Goal: Information Seeking & Learning: Learn about a topic

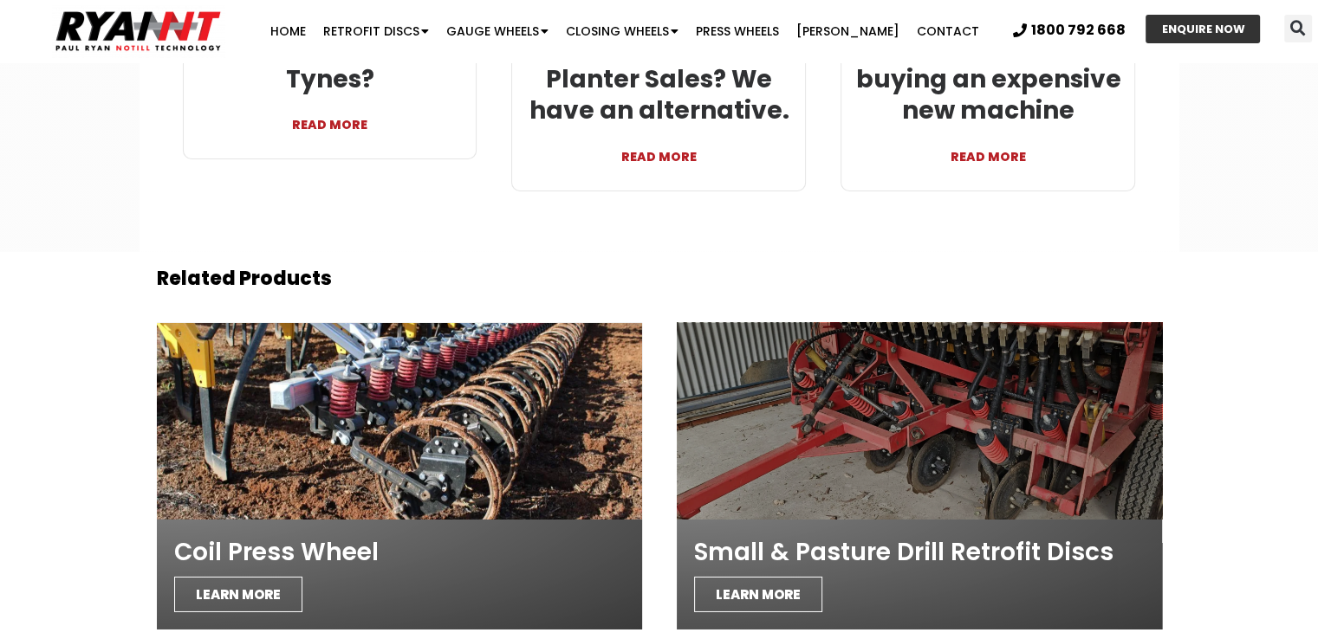
scroll to position [5647, 0]
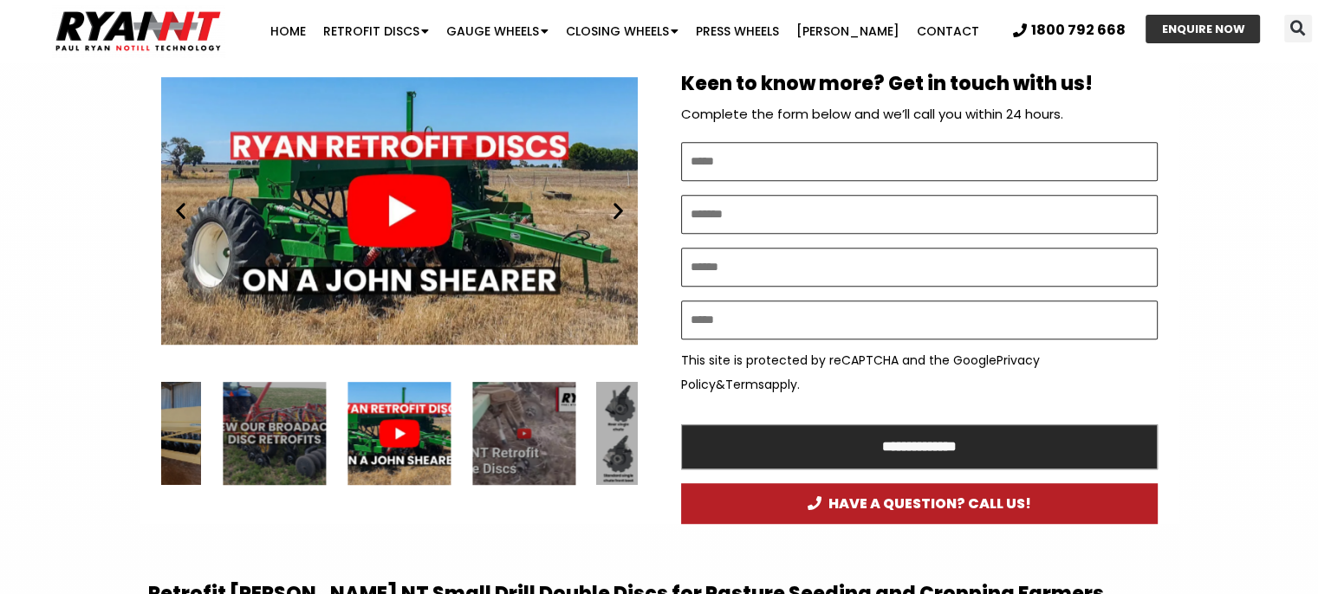
scroll to position [1010, 0]
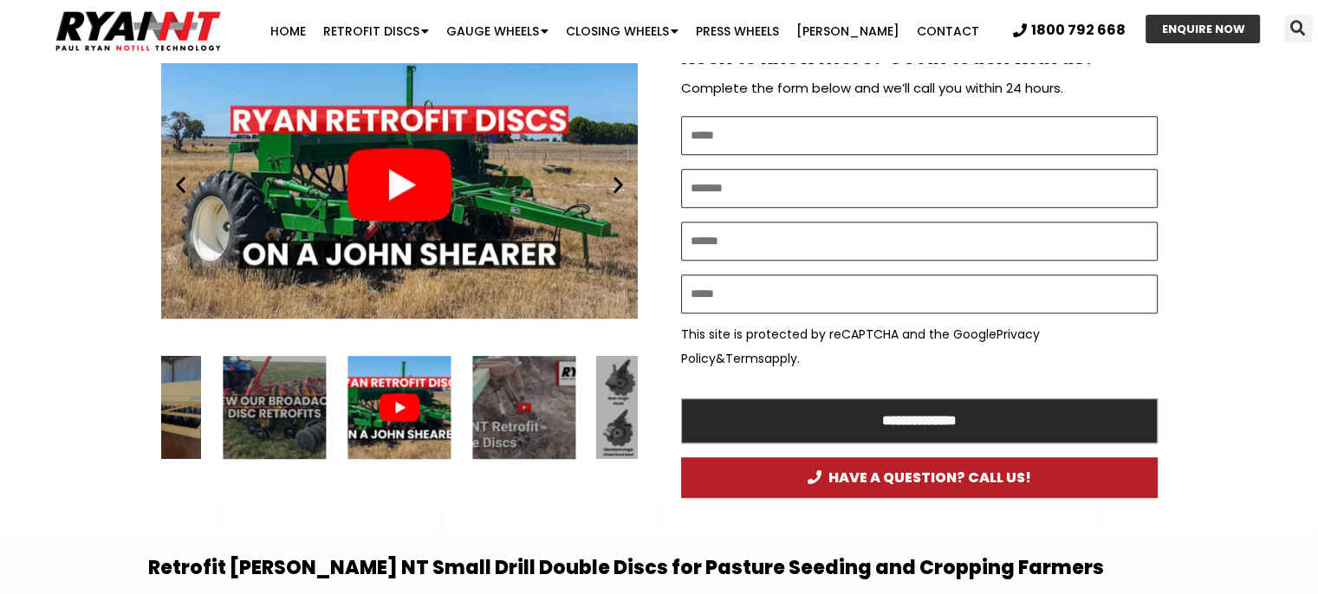
click at [436, 175] on div "Play" at bounding box center [399, 185] width 476 height 299
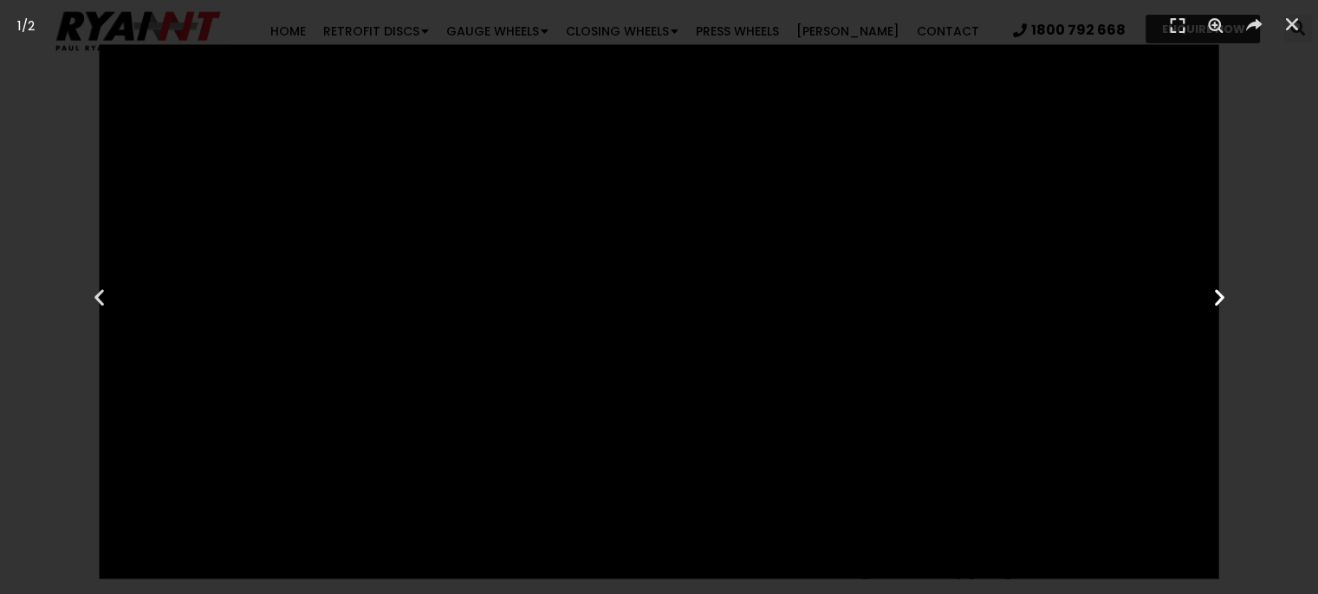
click at [1224, 295] on icon "Next slide" at bounding box center [1219, 298] width 22 height 22
click at [1215, 301] on icon "Next slide" at bounding box center [1219, 298] width 22 height 22
click at [1289, 20] on icon "Close (Esc)" at bounding box center [1291, 24] width 17 height 17
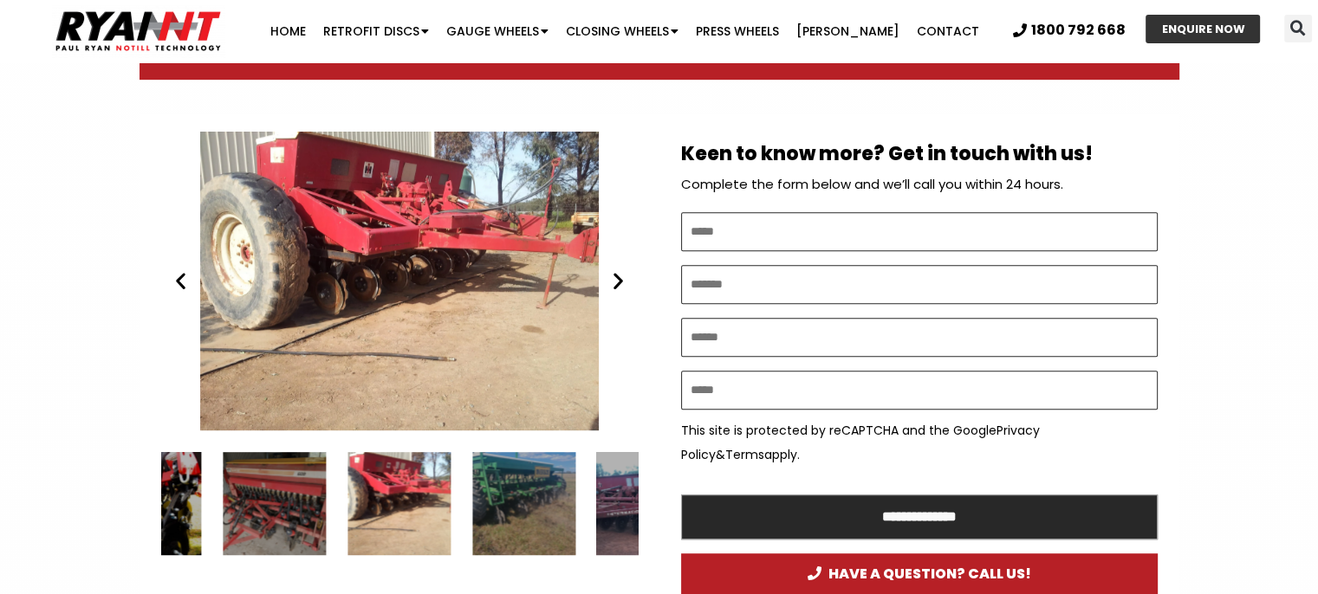
scroll to position [913, 0]
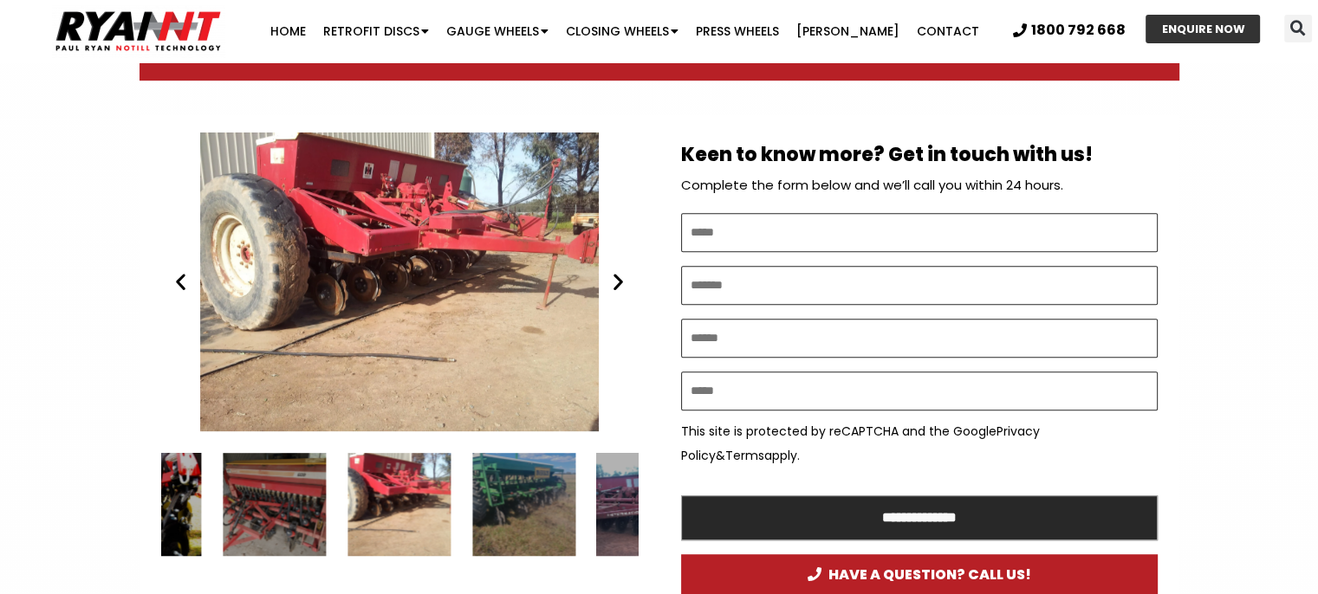
click at [621, 284] on icon "Next slide" at bounding box center [618, 282] width 22 height 22
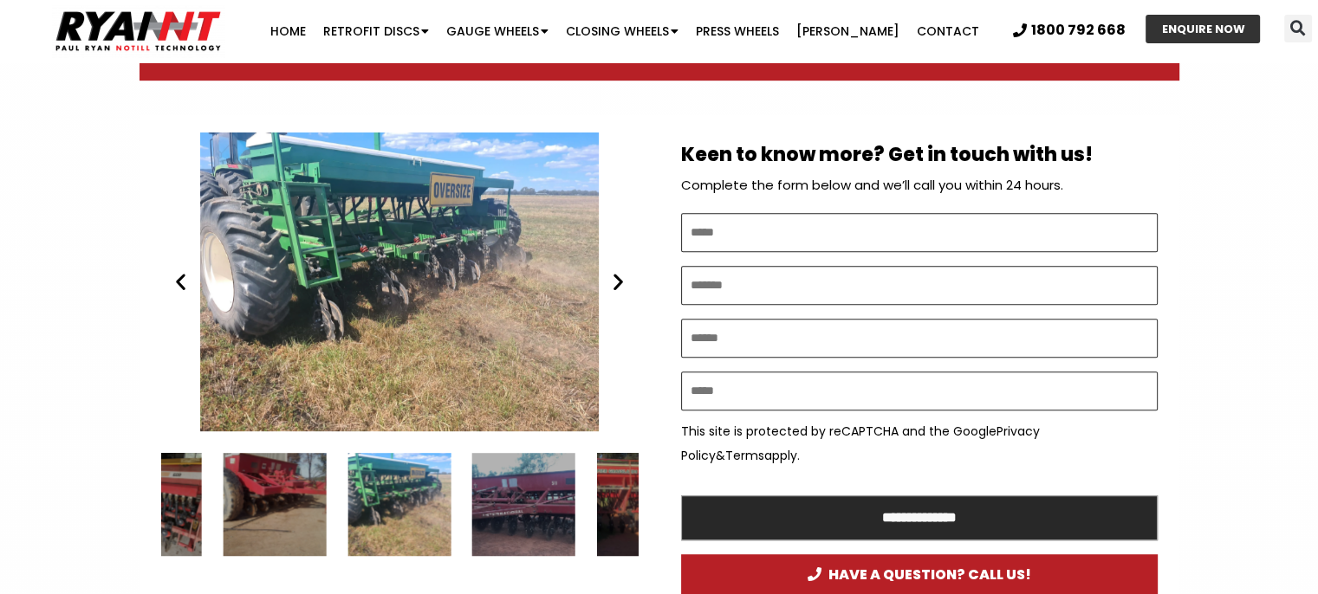
click at [621, 284] on icon "Next slide" at bounding box center [618, 282] width 22 height 22
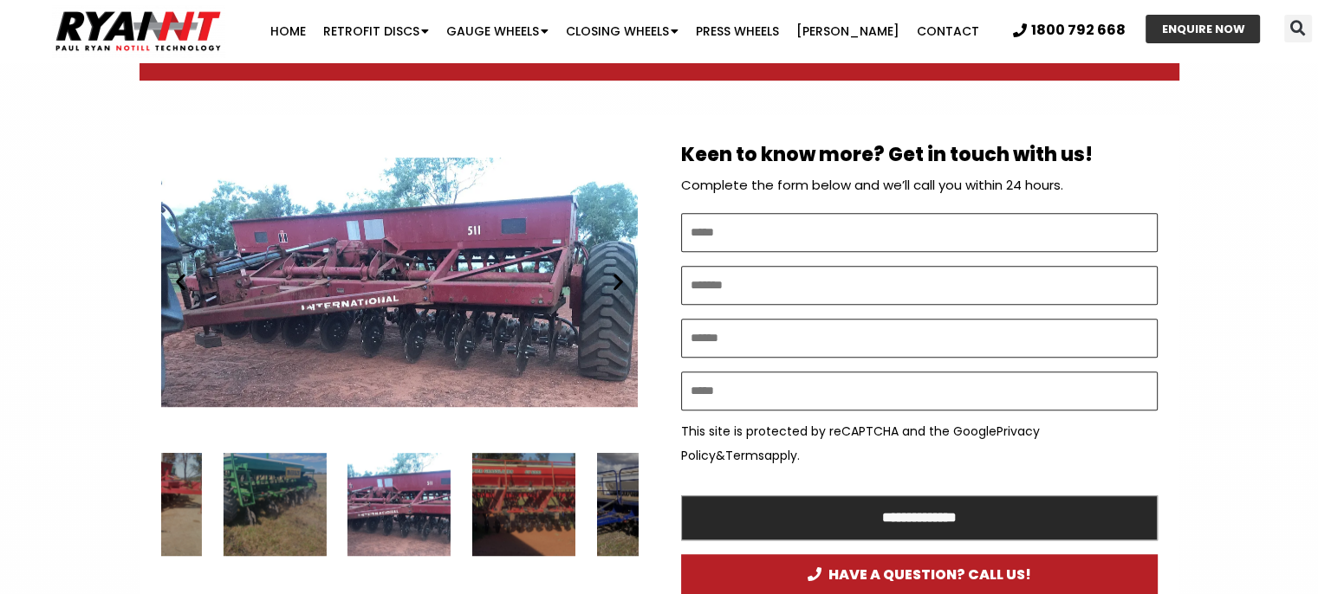
click at [621, 284] on icon "Next slide" at bounding box center [618, 282] width 22 height 22
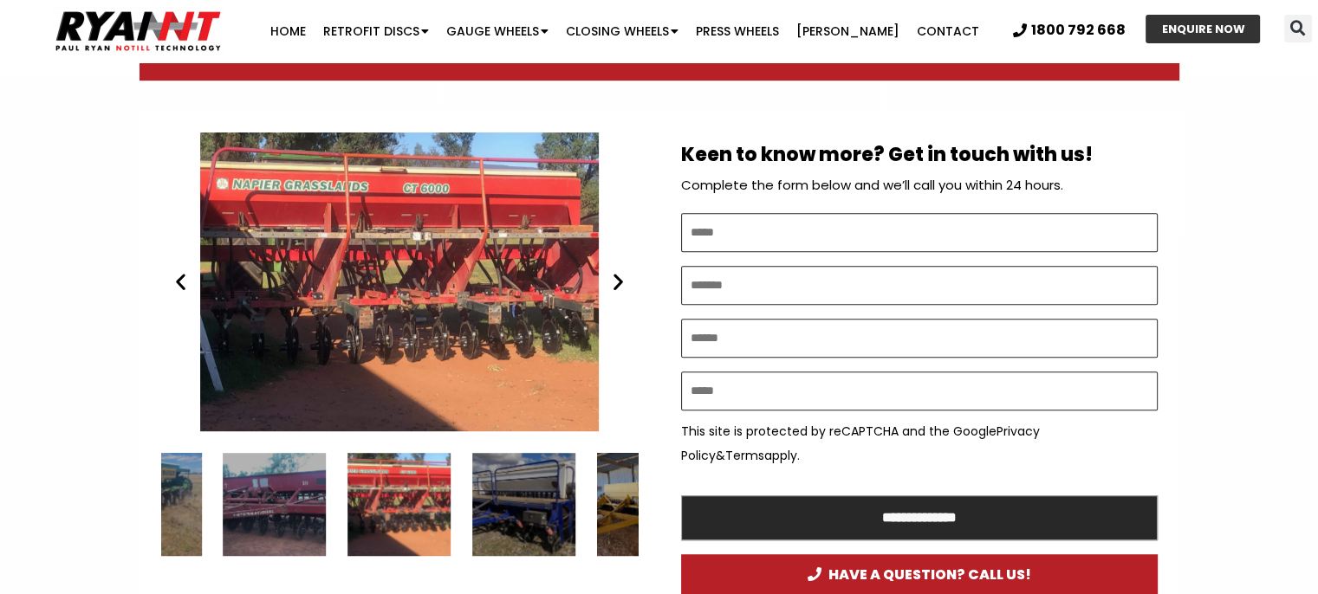
click at [612, 278] on icon "Next slide" at bounding box center [618, 282] width 22 height 22
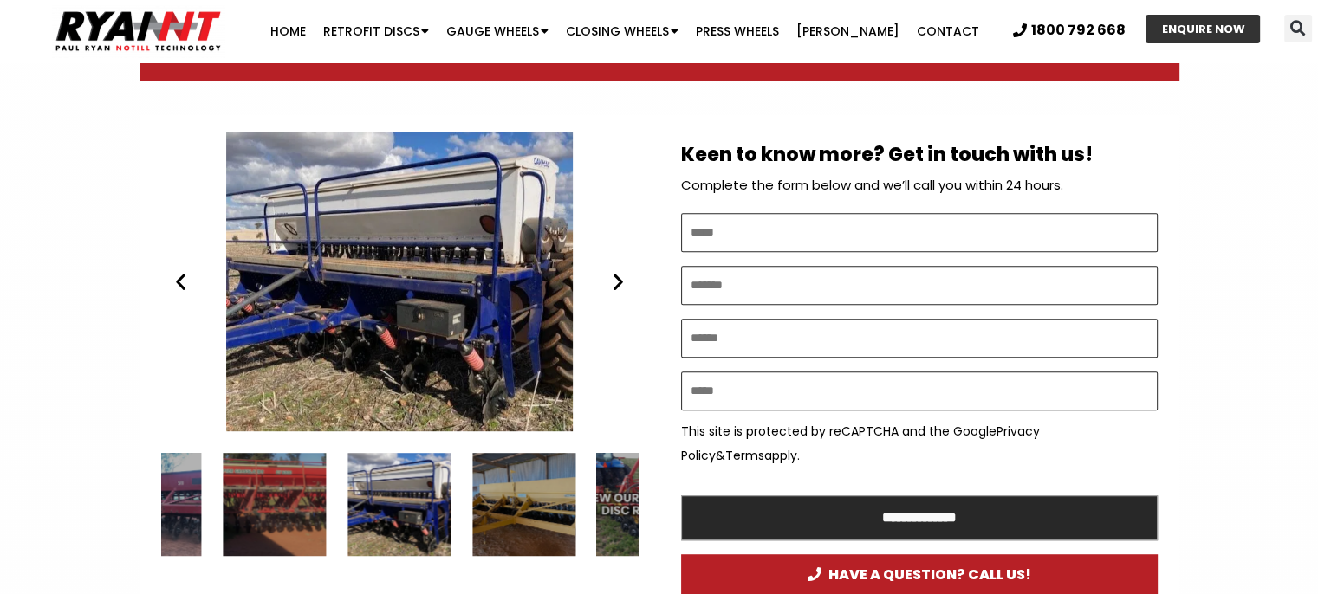
click at [612, 278] on icon "Next slide" at bounding box center [618, 282] width 22 height 22
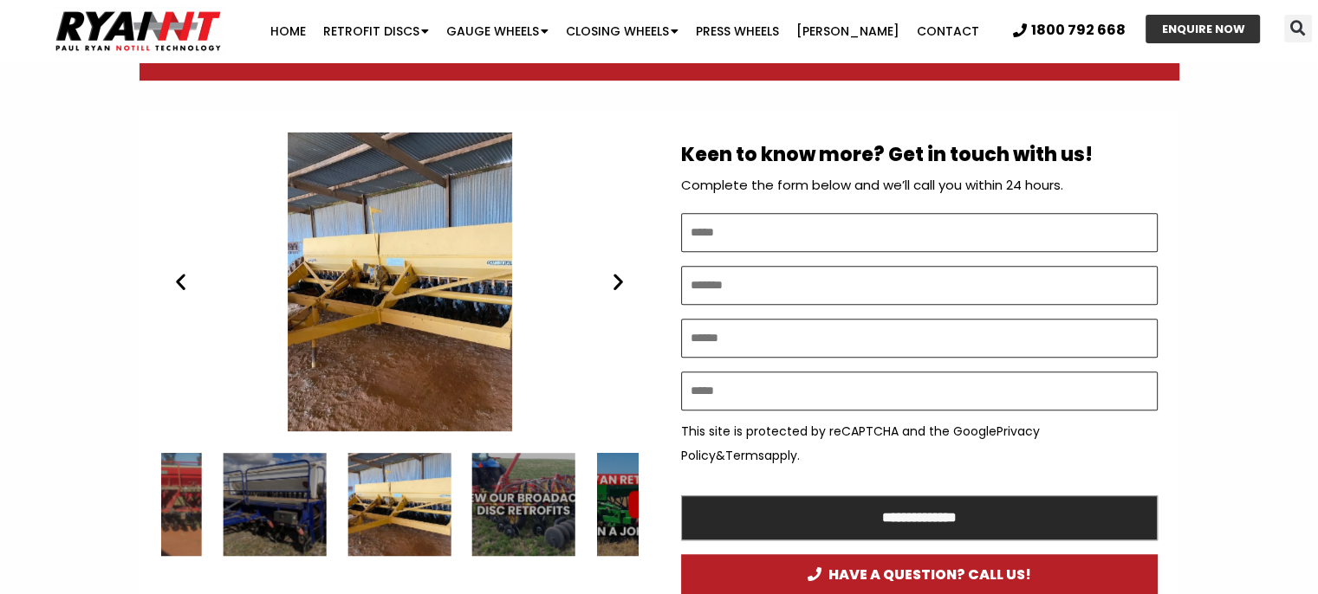
click at [612, 278] on icon "Next slide" at bounding box center [618, 282] width 22 height 22
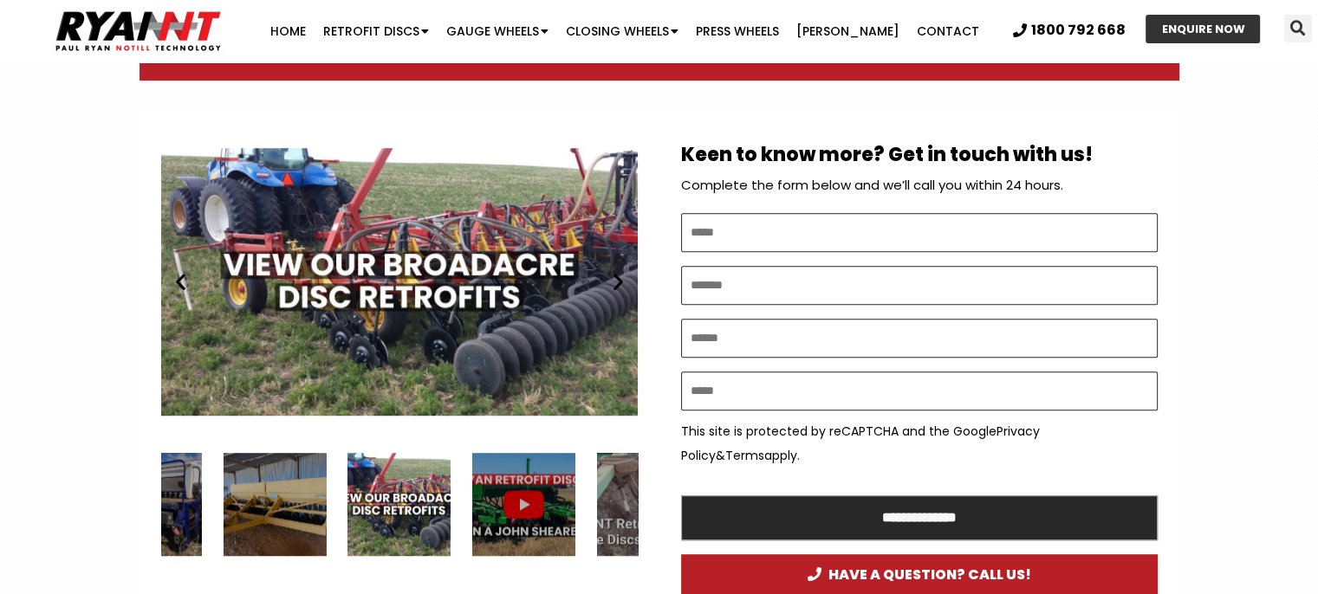
click at [612, 278] on icon "Next slide" at bounding box center [618, 282] width 22 height 22
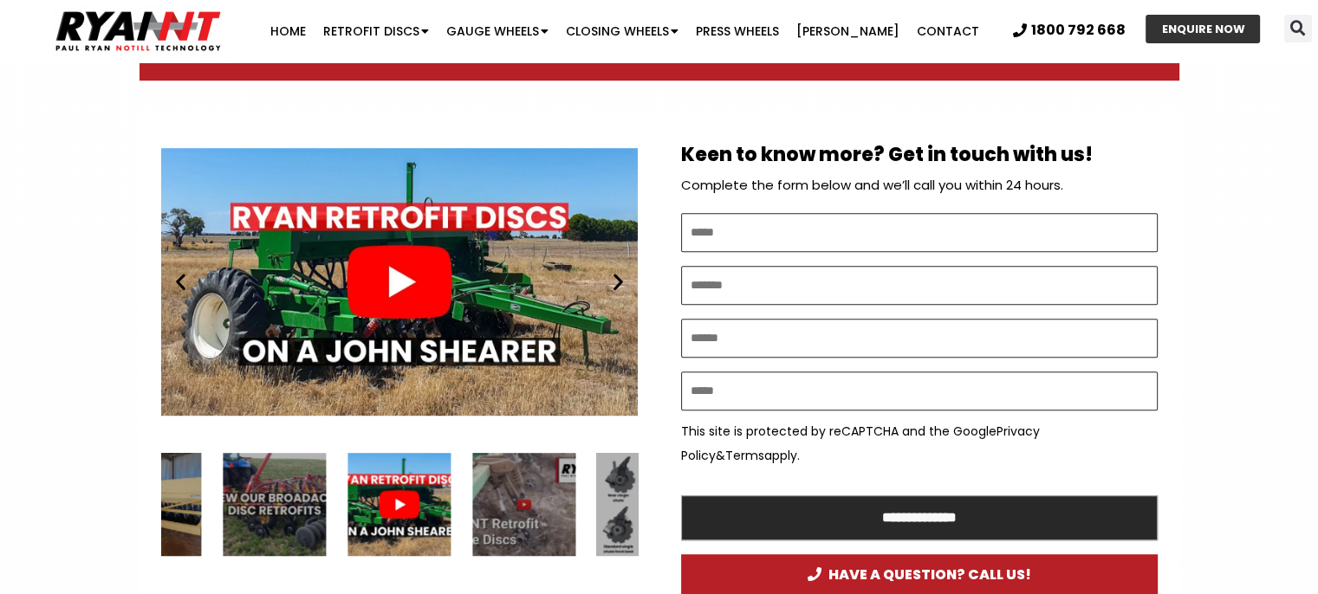
click at [612, 278] on icon "Next slide" at bounding box center [618, 282] width 22 height 22
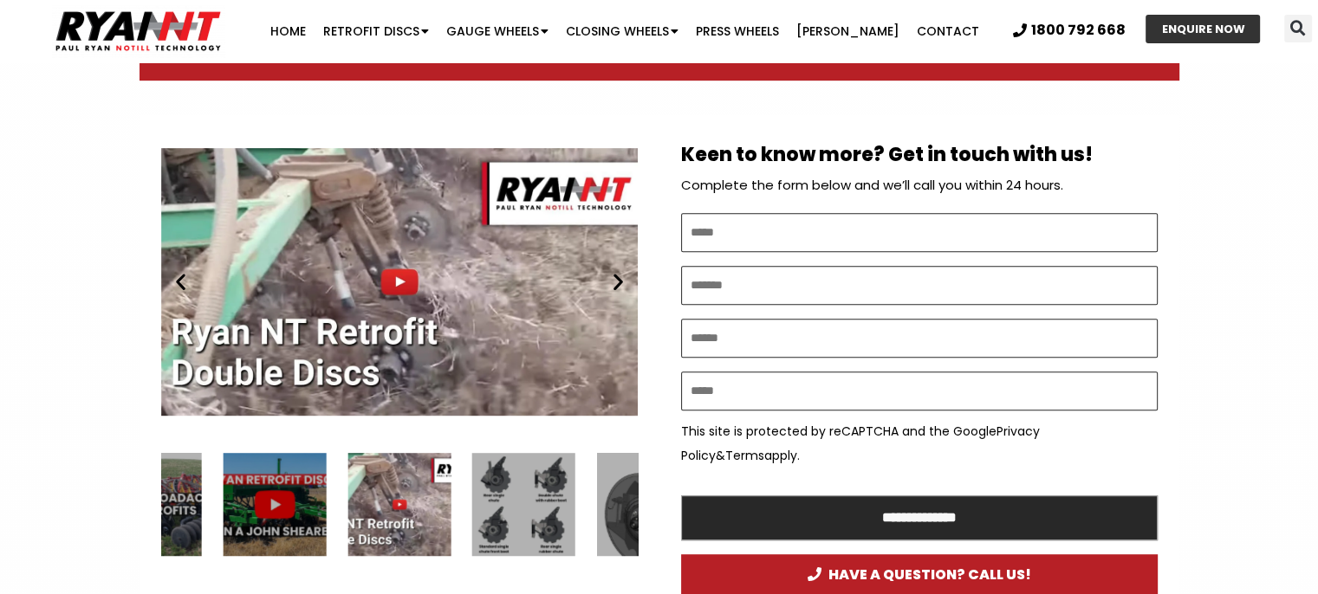
click at [612, 278] on icon "Next slide" at bounding box center [618, 282] width 22 height 22
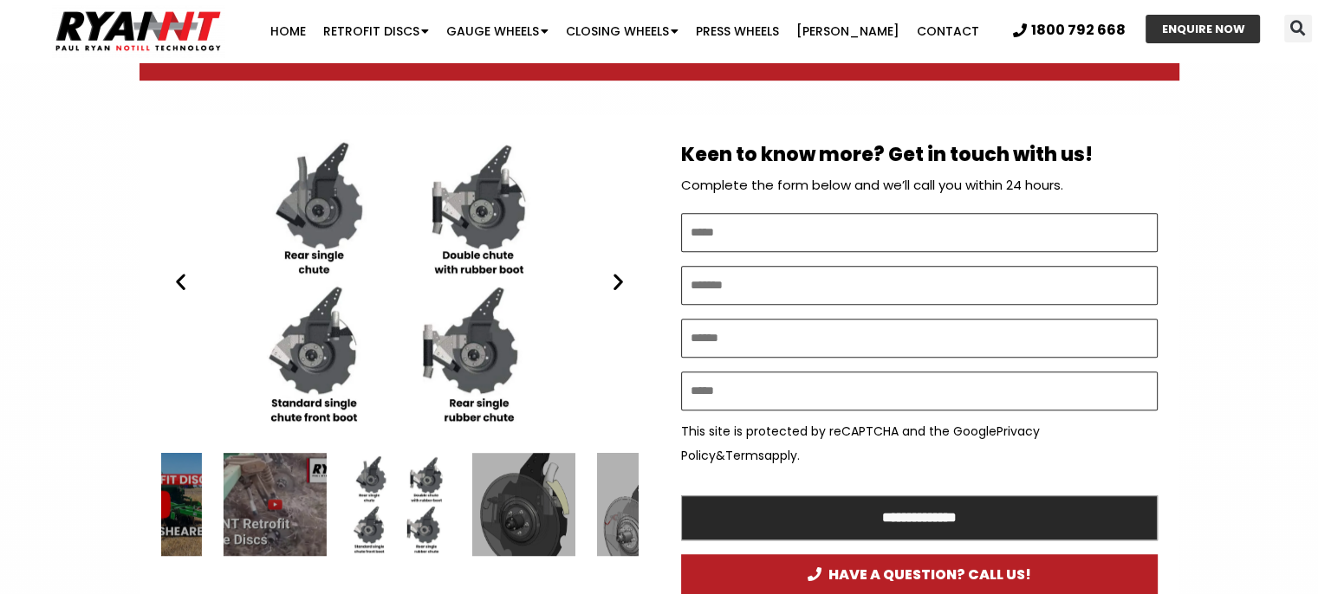
click at [612, 278] on icon "Next slide" at bounding box center [618, 282] width 22 height 22
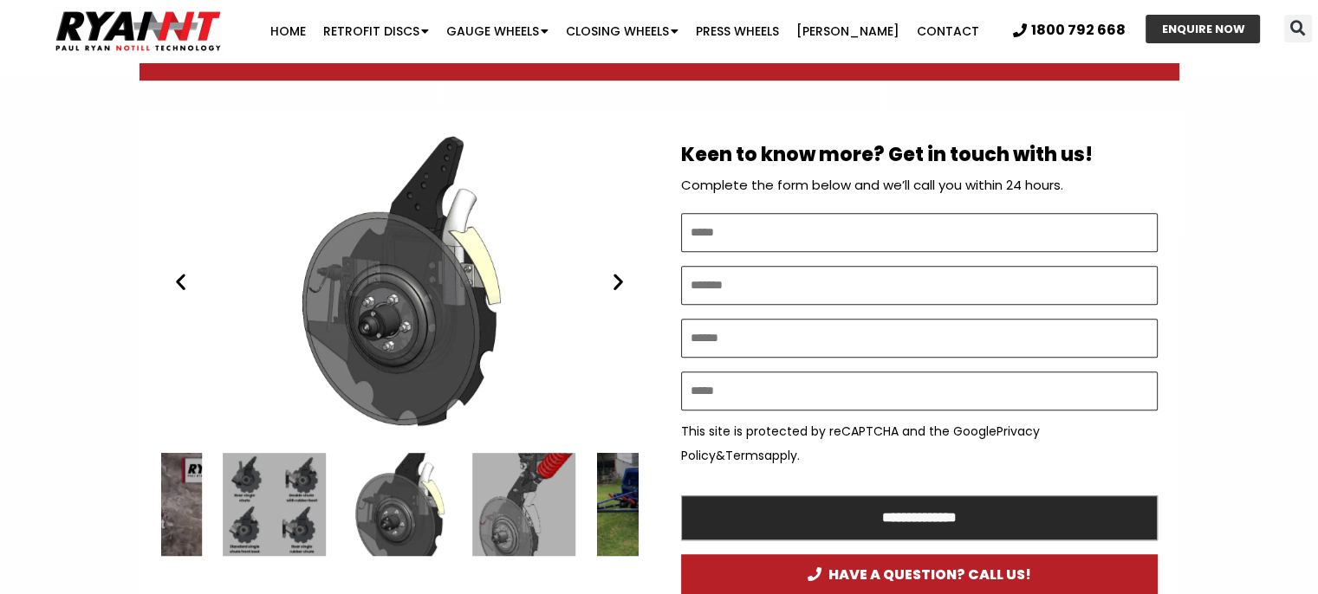
click at [612, 278] on icon "Next slide" at bounding box center [618, 282] width 22 height 22
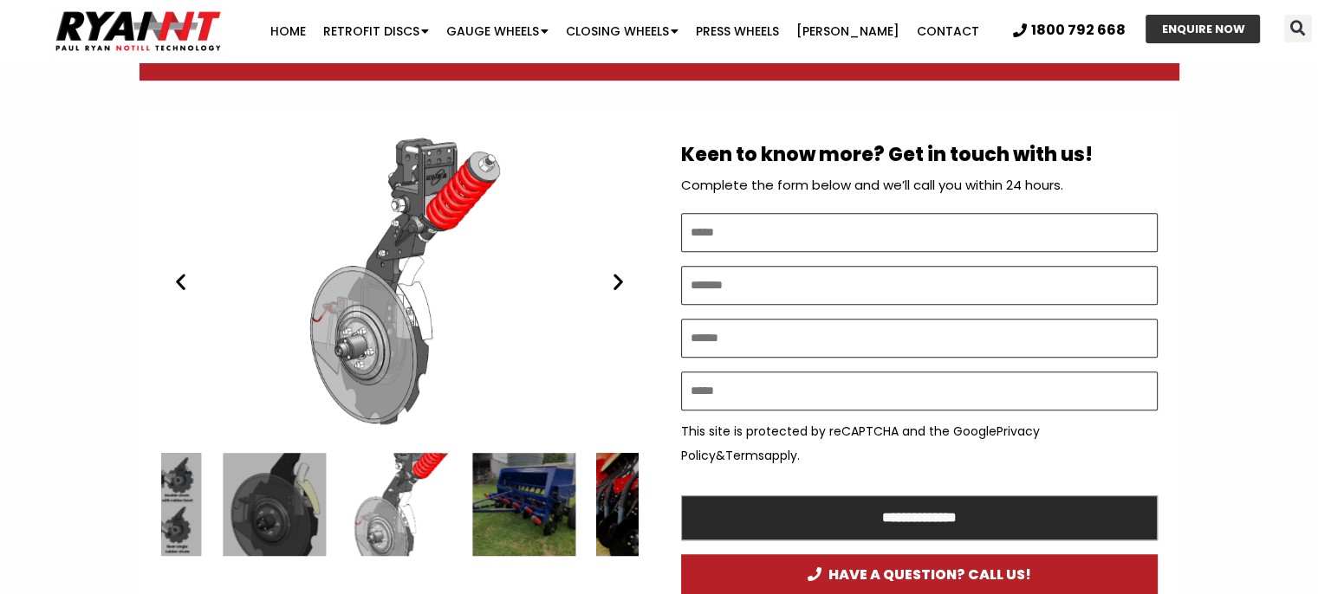
click at [612, 278] on icon "Next slide" at bounding box center [618, 282] width 22 height 22
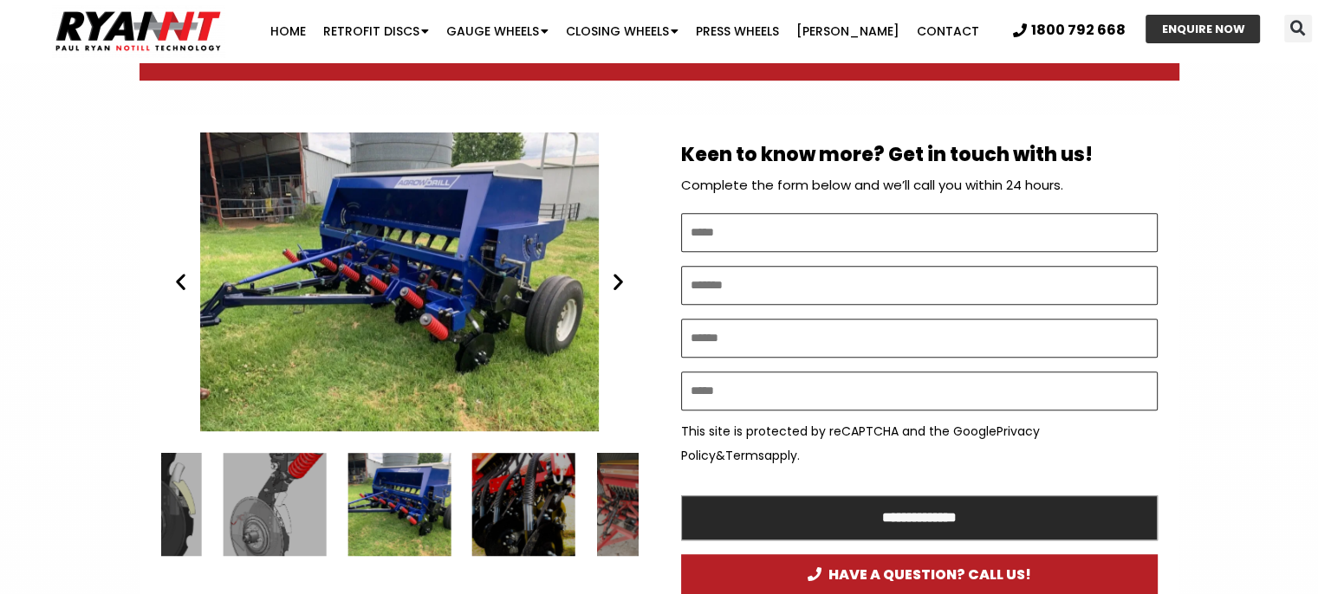
click at [612, 278] on icon "Next slide" at bounding box center [618, 282] width 22 height 22
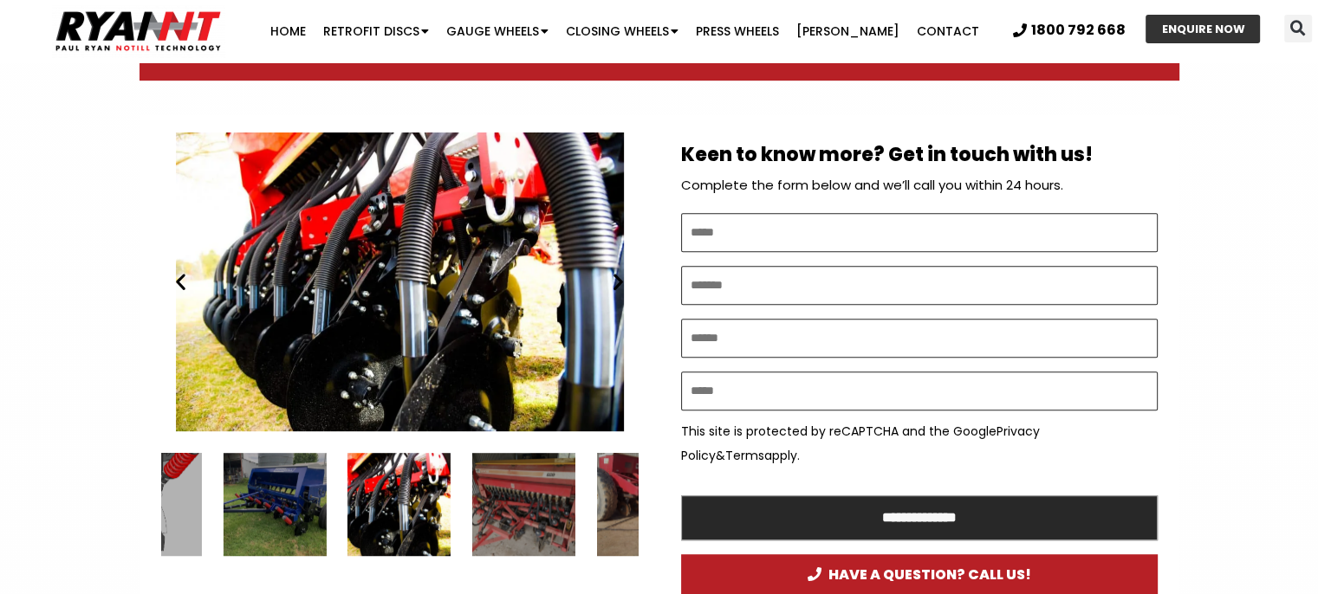
click at [612, 278] on icon "Next slide" at bounding box center [618, 282] width 22 height 22
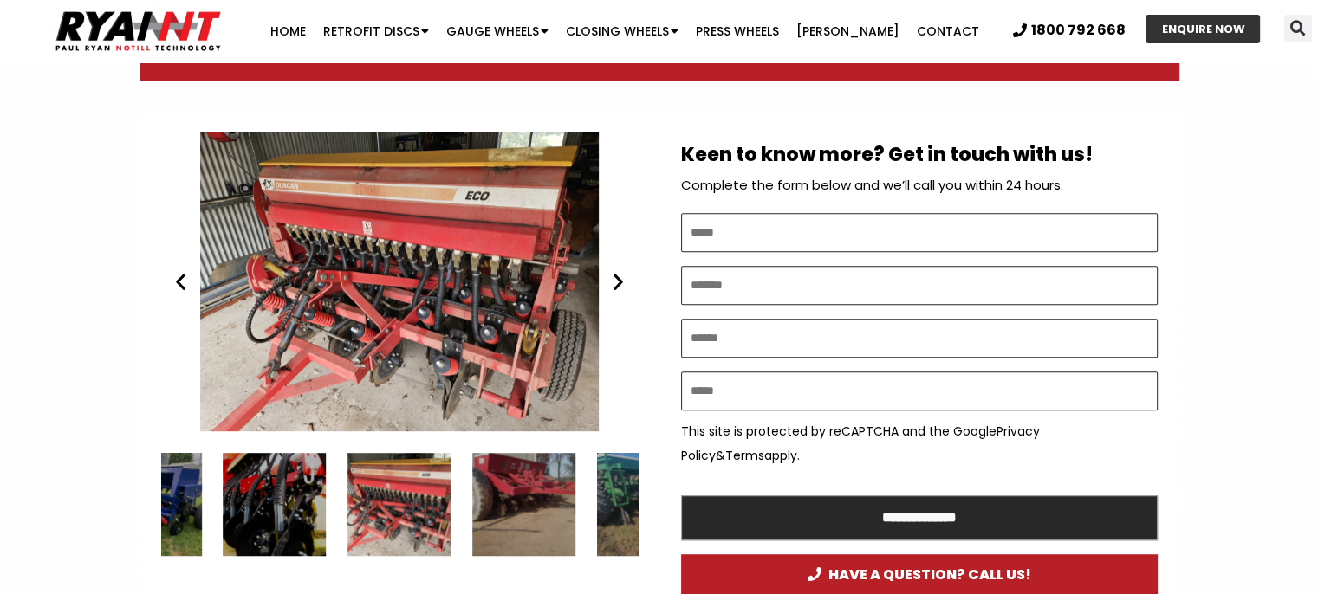
click at [612, 278] on icon "Next slide" at bounding box center [618, 282] width 22 height 22
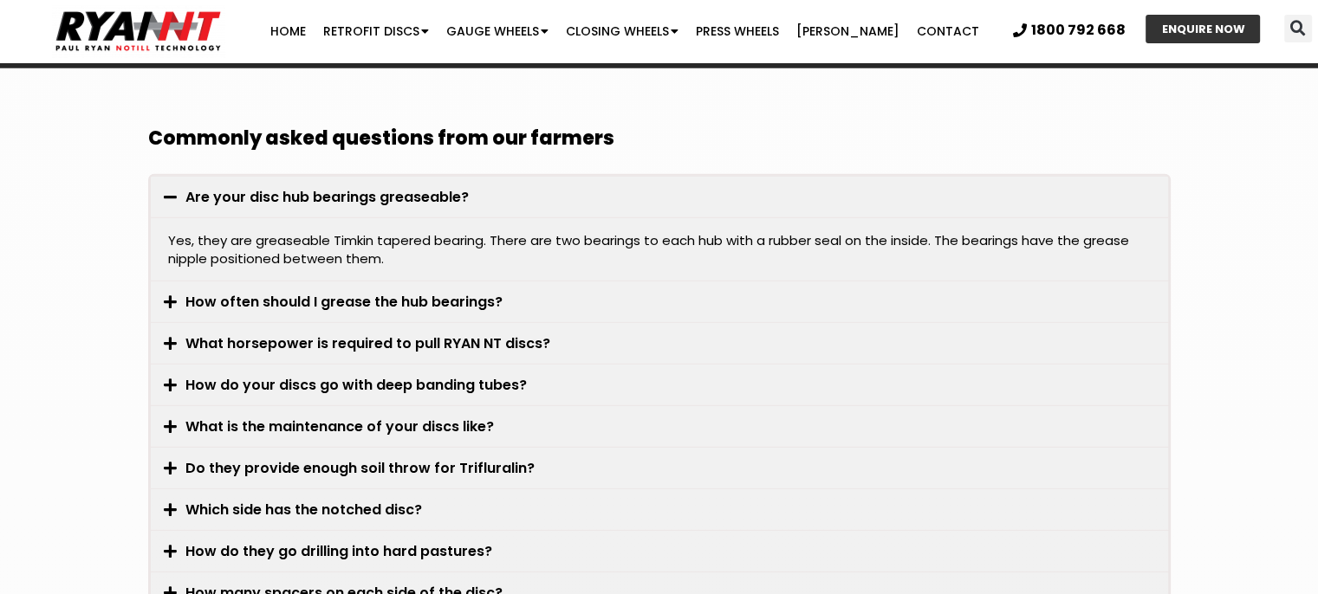
scroll to position [4812, 0]
